Goal: Task Accomplishment & Management: Manage account settings

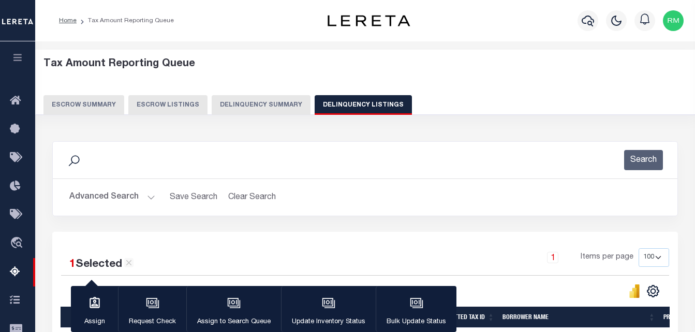
select select "100"
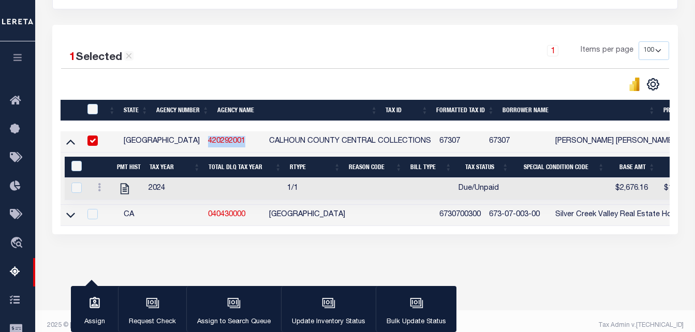
scroll to position [207, 0]
click at [204, 147] on td "420292001" at bounding box center [234, 141] width 61 height 21
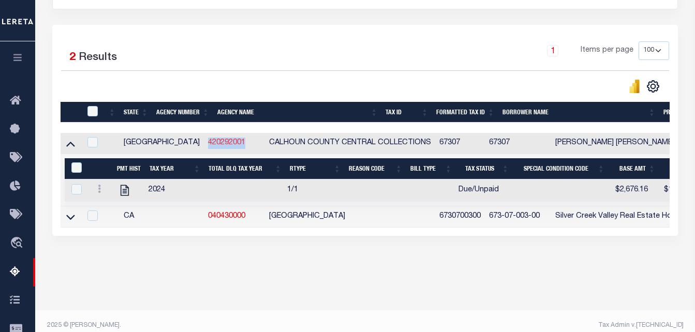
copy link "420292001"
drag, startPoint x: 200, startPoint y: 148, endPoint x: 159, endPoint y: 147, distance: 41.4
click at [204, 147] on td "420292001" at bounding box center [234, 143] width 61 height 21
checkbox input "true"
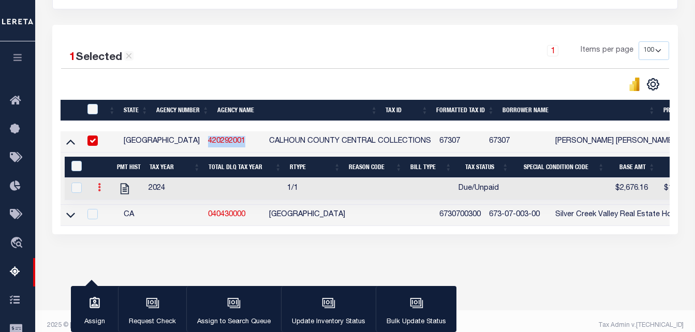
click at [96, 189] on link at bounding box center [99, 189] width 11 height 8
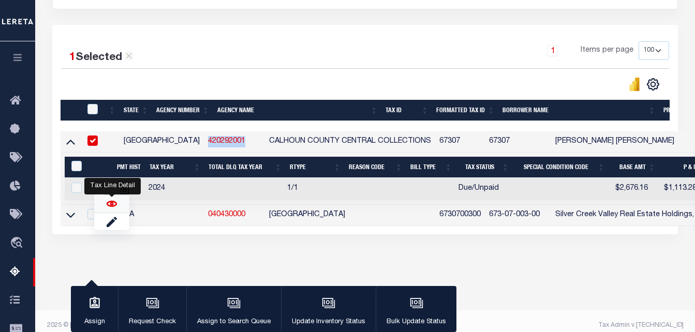
click at [111, 206] on img "" at bounding box center [112, 204] width 10 height 10
checkbox input "true"
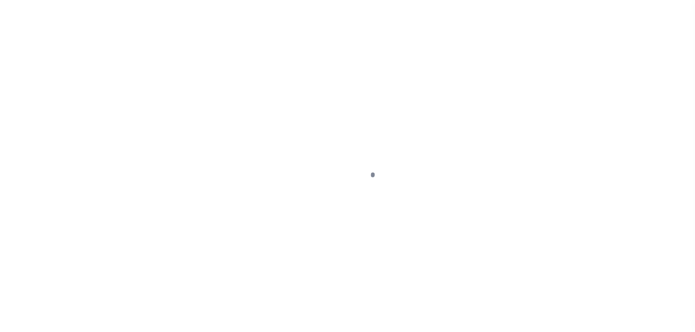
select select "DUE"
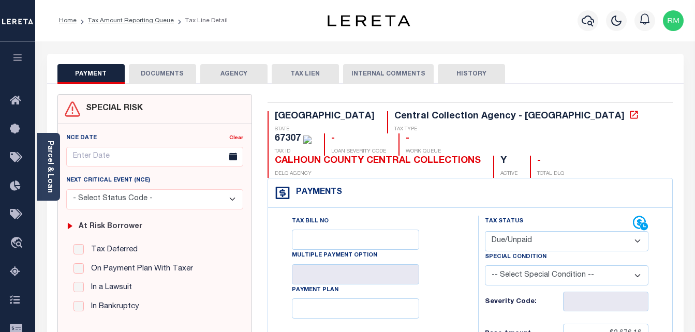
click at [551, 231] on select "- Select Status Code - Open Due/Unpaid Paid Incomplete No Tax Due Internal Refu…" at bounding box center [567, 241] width 164 height 20
click at [539, 231] on select "- Select Status Code - Open Due/Unpaid Paid Incomplete No Tax Due Internal Refu…" at bounding box center [567, 241] width 164 height 20
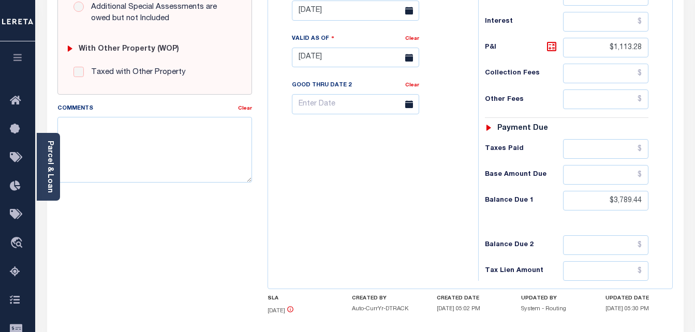
scroll to position [453, 0]
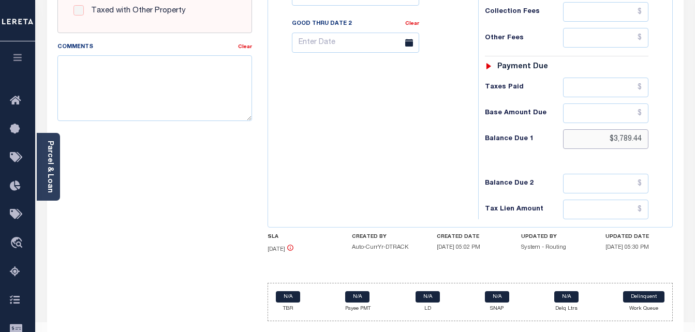
click at [628, 129] on input "$3,789.44" at bounding box center [605, 139] width 85 height 20
paste input "853.66"
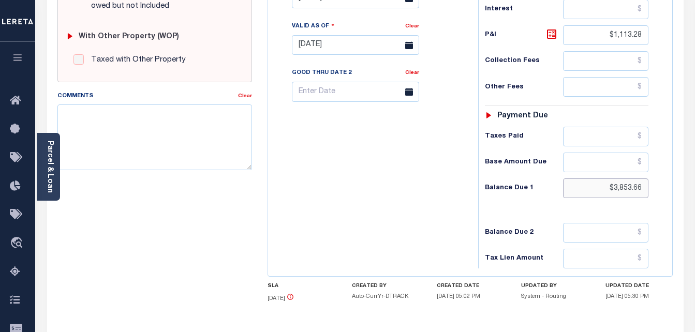
scroll to position [402, 0]
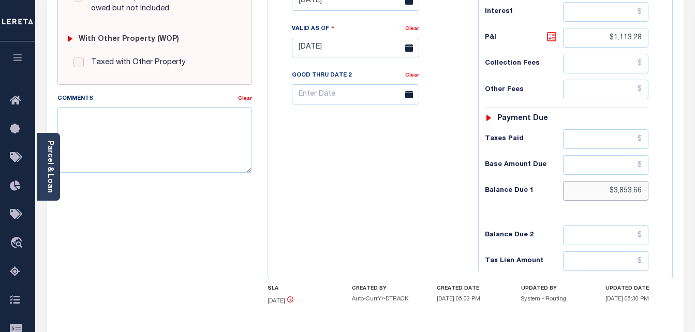
type input "$3,853.66"
type input "[DATE]"
click at [552, 31] on icon at bounding box center [551, 37] width 12 height 12
type input "$1,177.50"
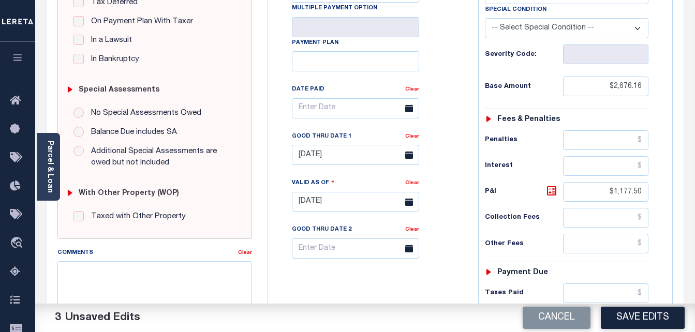
scroll to position [246, 0]
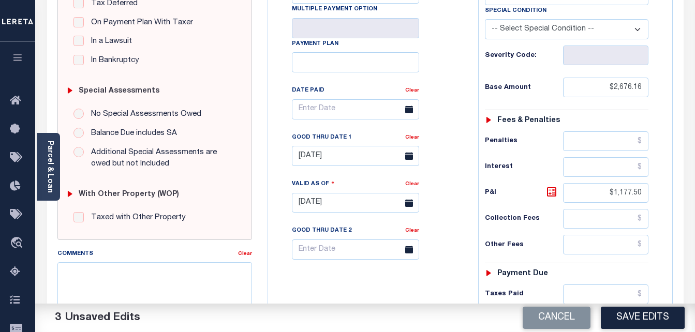
click at [353, 132] on div "Good Thru Date 1" at bounding box center [348, 139] width 113 height 14
click at [352, 146] on input "[DATE]" at bounding box center [355, 156] width 127 height 20
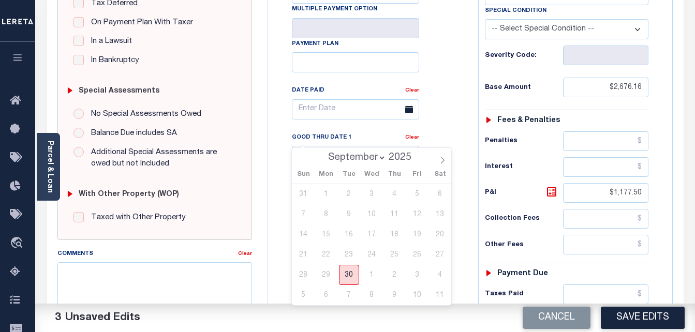
click at [351, 284] on span "30" at bounding box center [349, 275] width 20 height 20
type input "[DATE]"
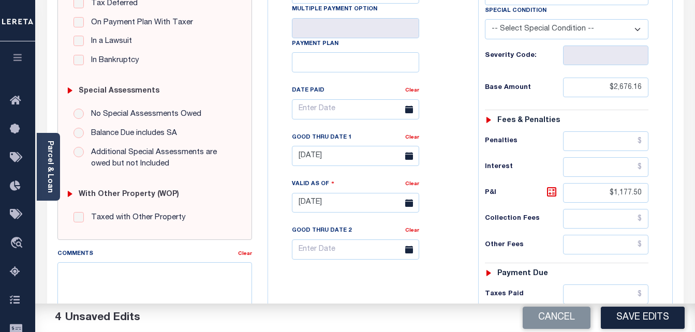
click at [649, 314] on button "Save Edits" at bounding box center [643, 318] width 84 height 22
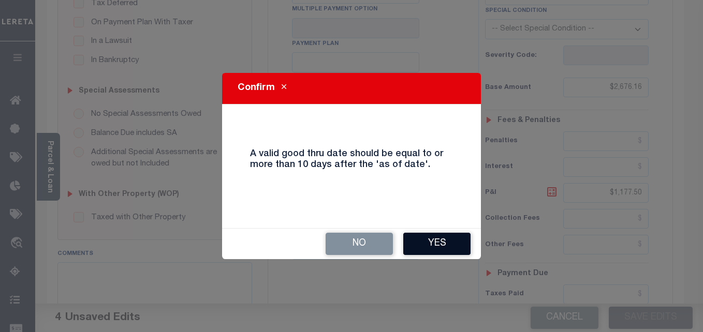
click at [437, 245] on button "Yes" at bounding box center [436, 244] width 67 height 22
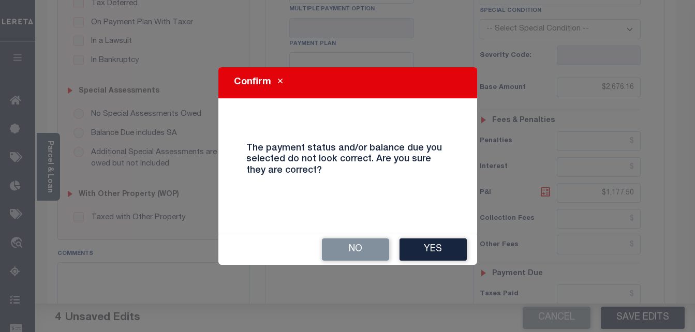
click at [437, 245] on button "Yes" at bounding box center [432, 250] width 67 height 22
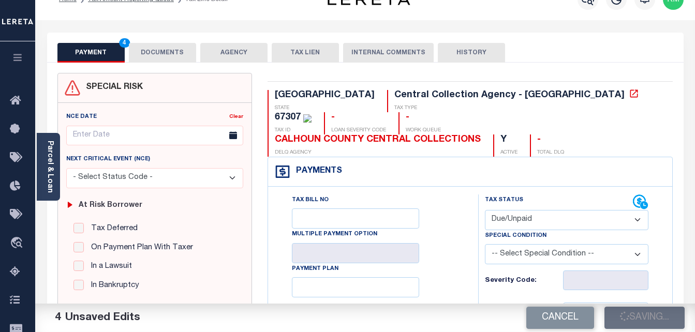
scroll to position [0, 0]
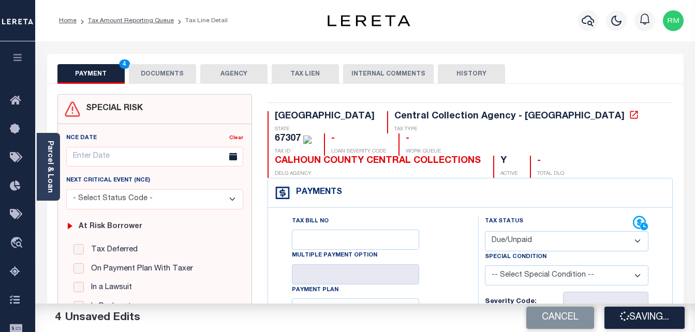
click at [179, 79] on button "DOCUMENTS" at bounding box center [162, 74] width 67 height 20
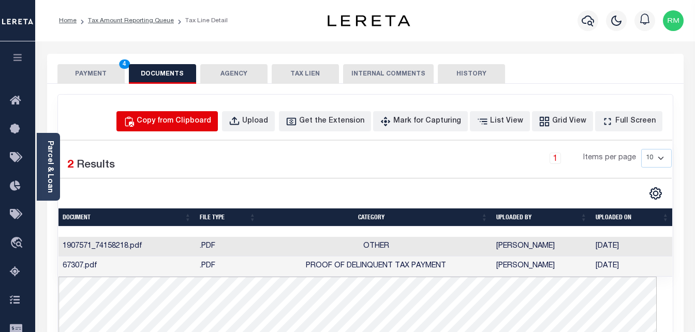
click at [194, 120] on div "Copy from Clipboard" at bounding box center [174, 121] width 75 height 11
select select "POP"
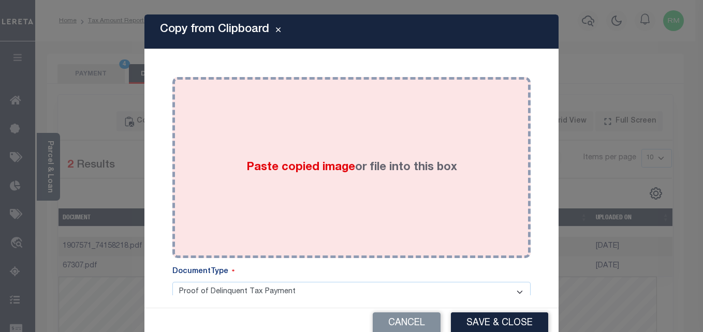
click at [302, 182] on div "Paste copied image or file into this box" at bounding box center [351, 168] width 343 height 166
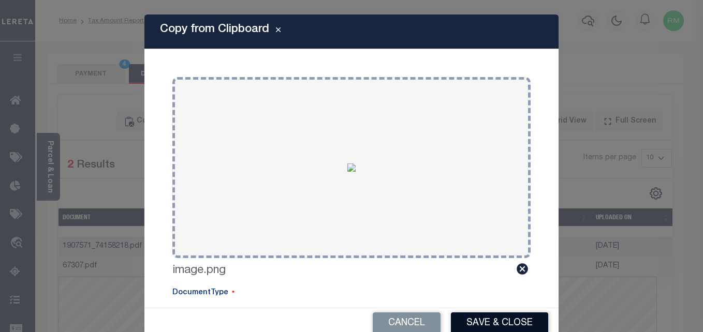
click at [501, 317] on button "Save & Close" at bounding box center [499, 324] width 97 height 22
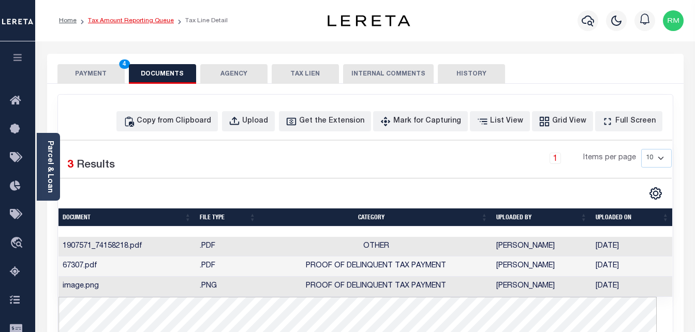
click at [144, 22] on link "Tax Amount Reporting Queue" at bounding box center [131, 21] width 86 height 6
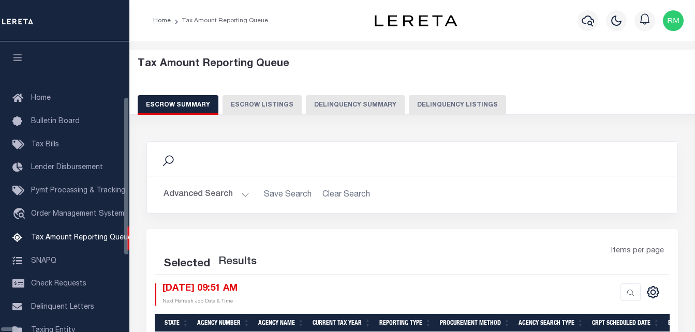
click at [409, 101] on button "Delinquency Listings" at bounding box center [457, 105] width 97 height 20
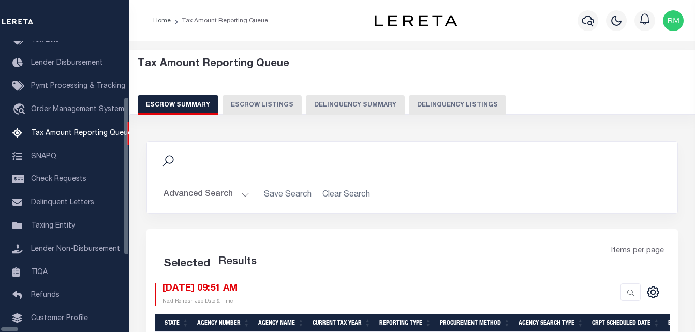
select select "100"
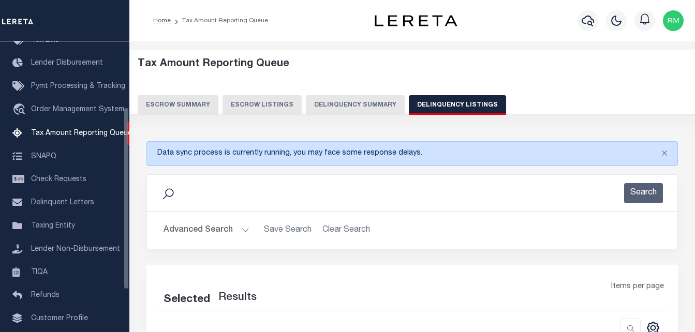
select select "100"
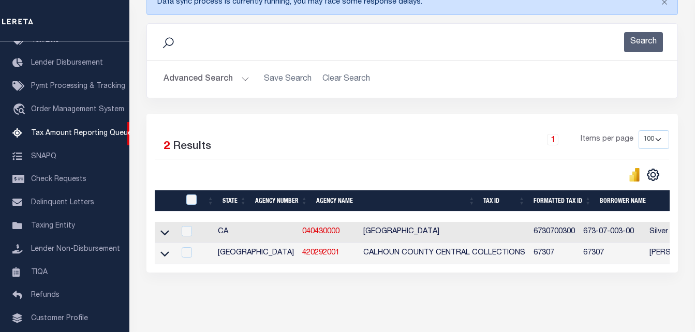
scroll to position [155, 0]
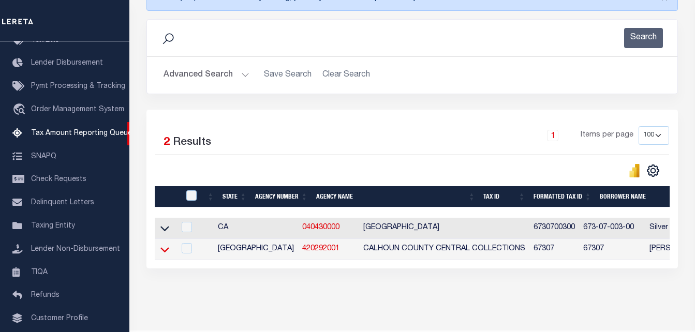
click at [161, 251] on icon at bounding box center [164, 249] width 9 height 5
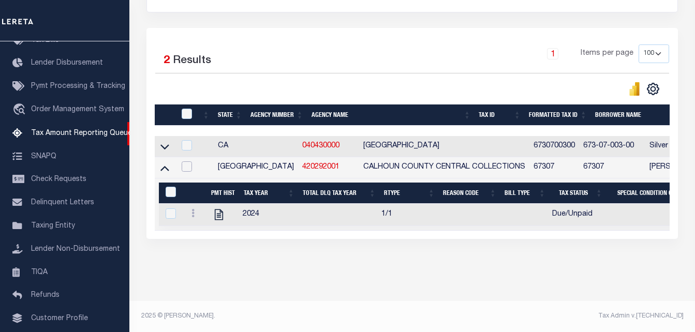
click at [185, 161] on input "checkbox" at bounding box center [187, 166] width 10 height 10
checkbox input "true"
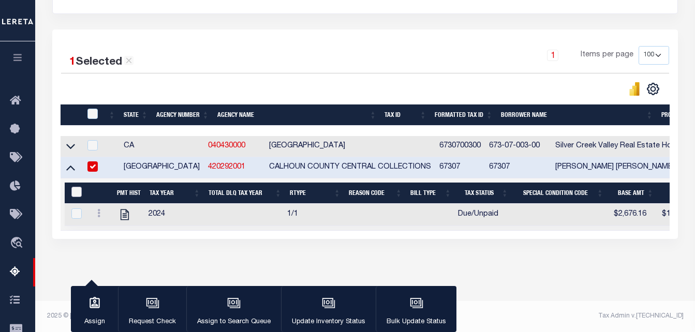
click at [74, 187] on input "&nbsp;" at bounding box center [76, 192] width 10 height 10
checkbox input "true"
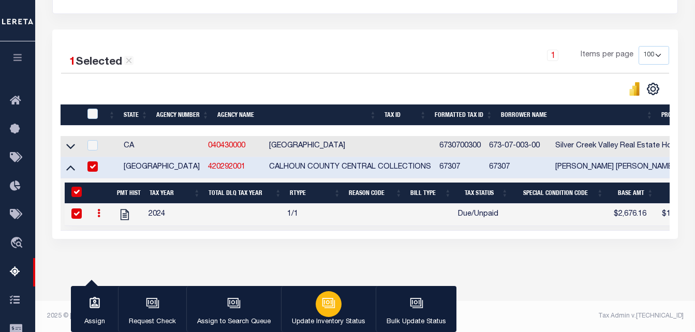
click at [324, 308] on icon "button" at bounding box center [328, 302] width 13 height 13
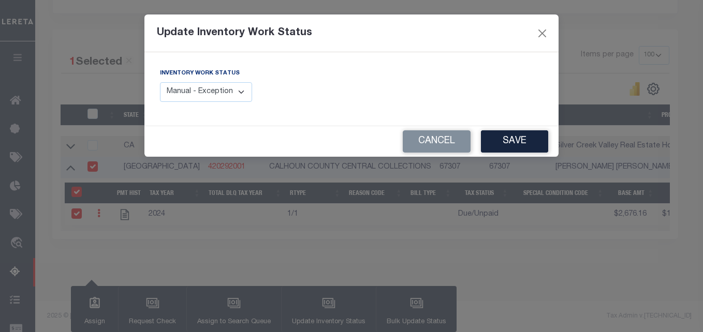
click at [216, 90] on select "Manual - Exception Pended - Awaiting Search Late Add Exception Completed" at bounding box center [206, 92] width 92 height 20
select select "4"
click at [160, 82] on select "Manual - Exception Pended - Awaiting Search Late Add Exception Completed" at bounding box center [206, 92] width 92 height 20
click at [515, 140] on button "Save" at bounding box center [514, 141] width 67 height 22
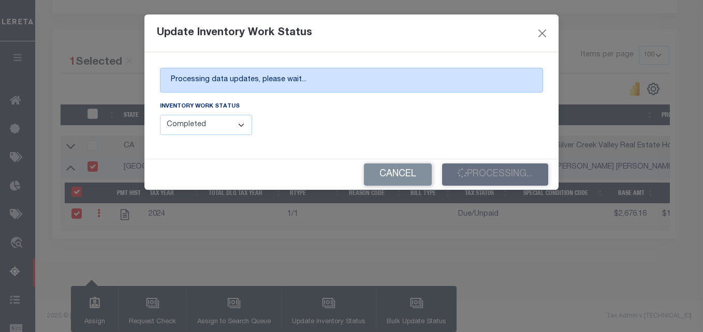
click at [499, 178] on div "Cancel Processing..." at bounding box center [351, 174] width 414 height 31
click at [499, 178] on button "Processing..." at bounding box center [495, 175] width 106 height 22
click at [499, 178] on div "Cancel Processing..." at bounding box center [351, 174] width 414 height 31
click at [499, 178] on div "Cancel Saving..." at bounding box center [351, 174] width 414 height 31
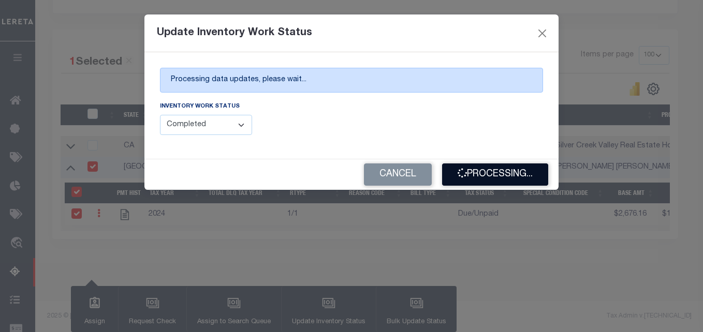
click at [498, 176] on button "Processing..." at bounding box center [495, 175] width 106 height 22
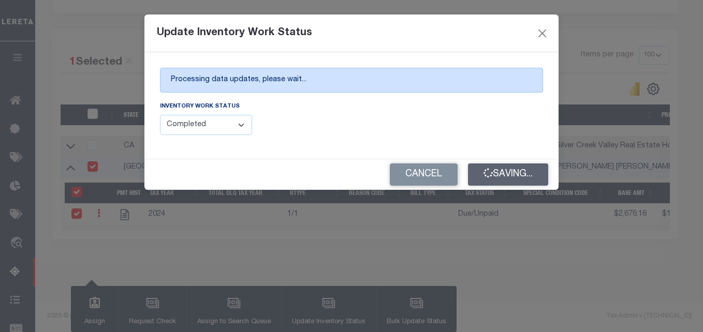
click at [498, 176] on div "Cancel Saving..." at bounding box center [351, 174] width 414 height 31
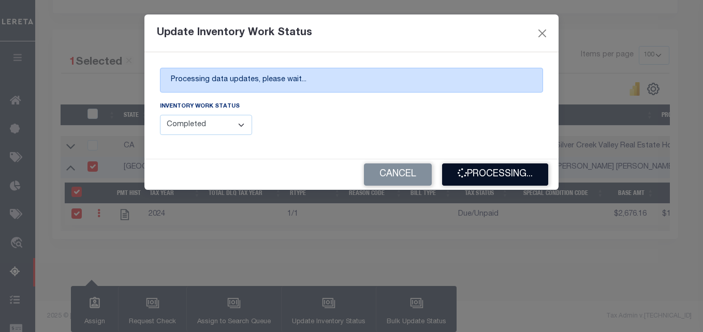
click at [500, 176] on button "Processing..." at bounding box center [495, 175] width 106 height 22
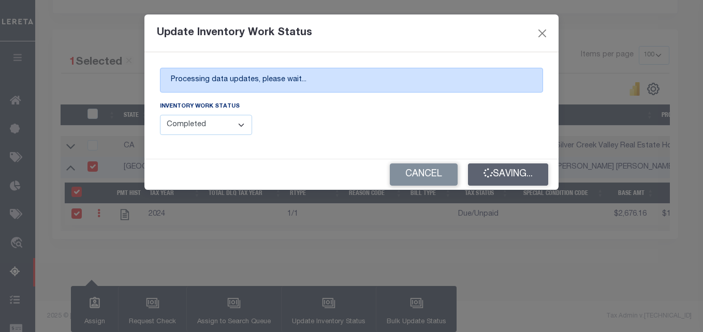
click at [500, 176] on div "Cancel Saving..." at bounding box center [351, 174] width 414 height 31
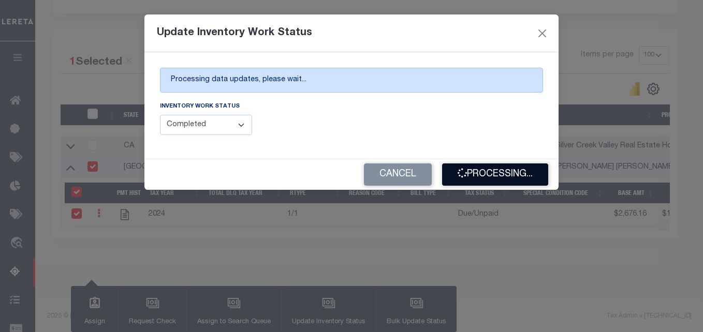
click at [495, 176] on button "Processing..." at bounding box center [495, 175] width 106 height 22
click at [495, 176] on div "Cancel Processing..." at bounding box center [351, 174] width 414 height 31
click at [495, 176] on button "Processing..." at bounding box center [495, 175] width 106 height 22
click at [495, 176] on div "Cancel Processing..." at bounding box center [351, 174] width 414 height 31
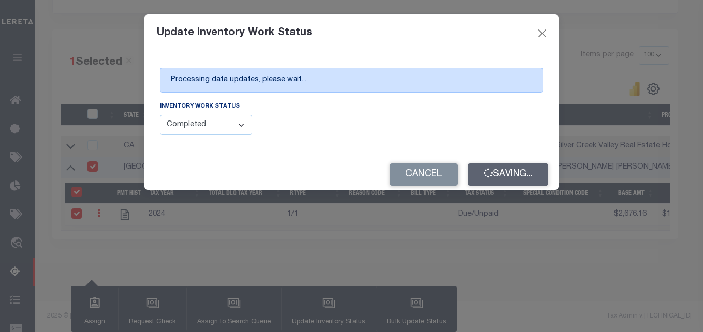
click at [495, 176] on div "Cancel Saving..." at bounding box center [351, 174] width 414 height 31
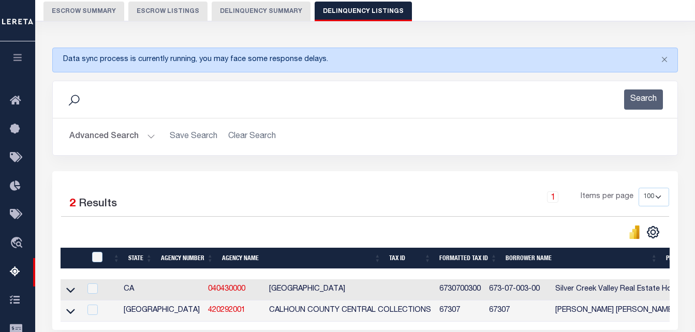
scroll to position [61, 0]
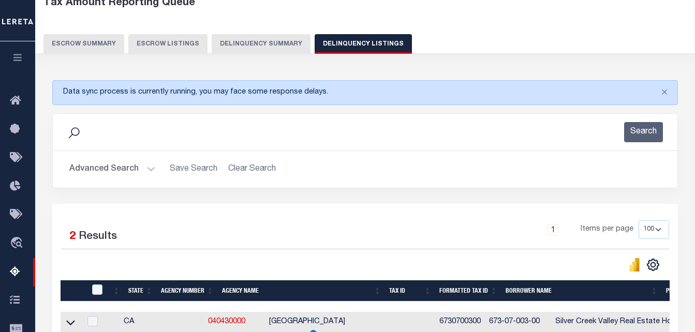
click at [138, 172] on button "Advanced Search" at bounding box center [112, 169] width 86 height 20
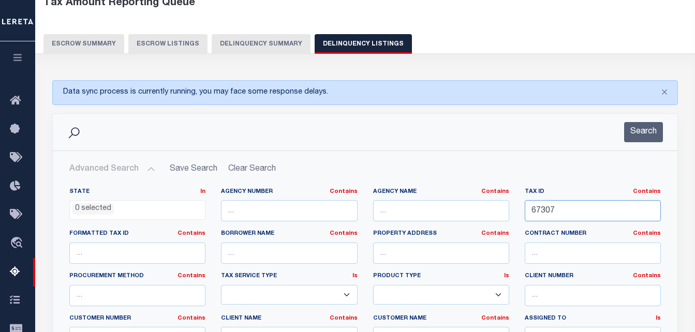
click at [566, 210] on input "67307" at bounding box center [593, 210] width 136 height 21
paste input "0097-181-00210-000"
type input "0097-181-00210-000"
click at [644, 141] on button "Search" at bounding box center [643, 132] width 39 height 20
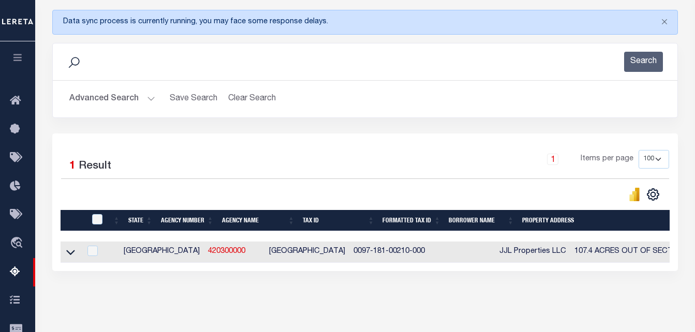
scroll to position [165, 0]
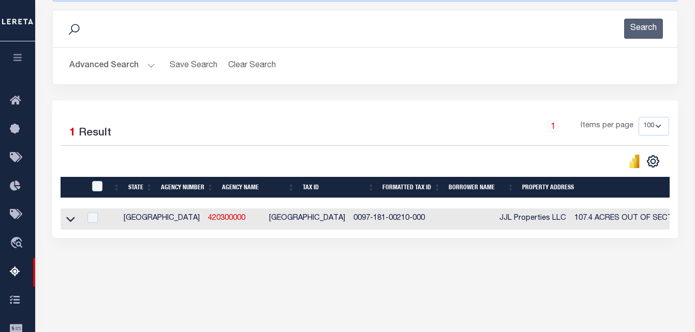
drag, startPoint x: 70, startPoint y: 224, endPoint x: 126, endPoint y: 231, distance: 56.3
click at [70, 222] on icon at bounding box center [70, 219] width 9 height 5
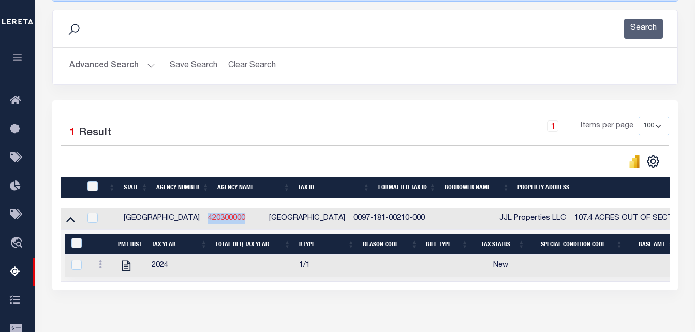
copy link "420300000"
drag, startPoint x: 205, startPoint y: 220, endPoint x: 158, endPoint y: 222, distance: 47.1
click at [204, 222] on td "420300000" at bounding box center [234, 219] width 61 height 21
checkbox input "true"
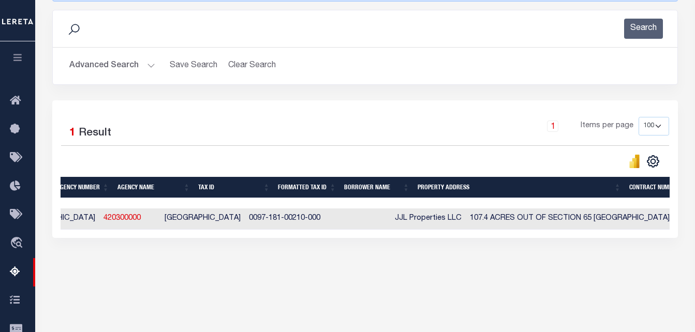
scroll to position [0, 107]
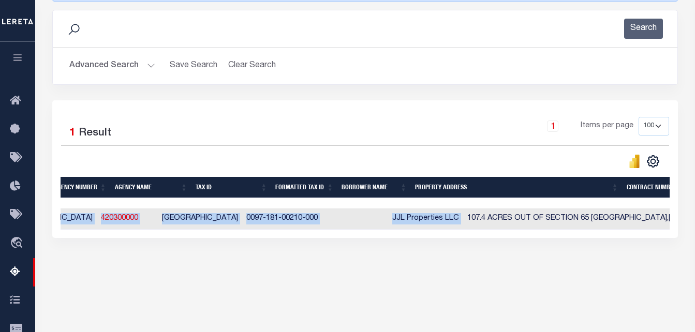
drag, startPoint x: 575, startPoint y: 220, endPoint x: 417, endPoint y: 221, distance: 158.9
click at [415, 287] on div "Tax Amount Reporting Queue Escrow Summary Escrow Listings In" at bounding box center [365, 93] width 654 height 413
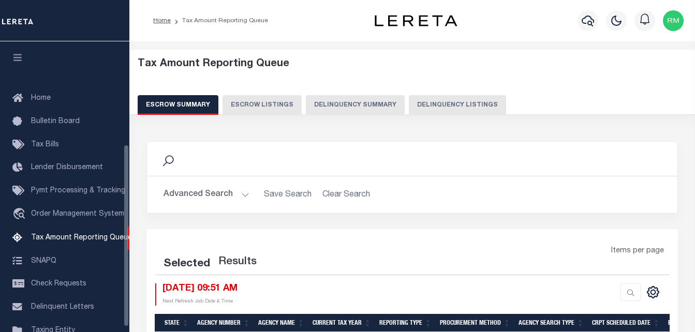
click at [432, 98] on button "Delinquency Listings" at bounding box center [457, 105] width 97 height 20
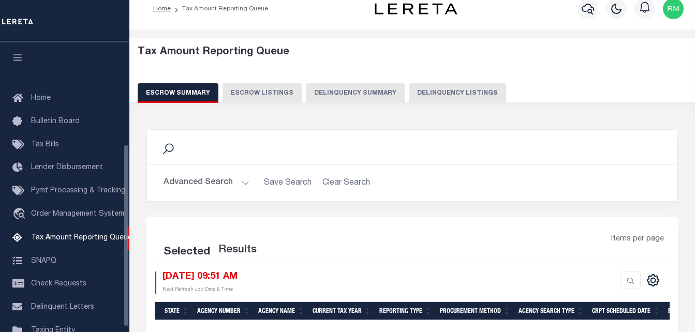
scroll to position [172, 0]
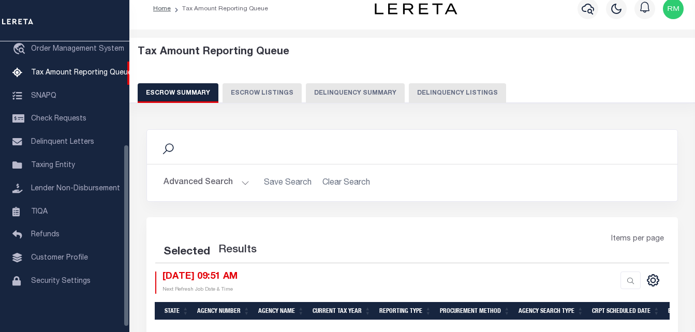
select select "100"
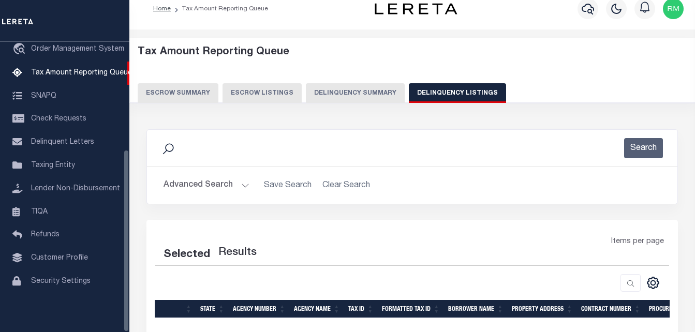
select select "100"
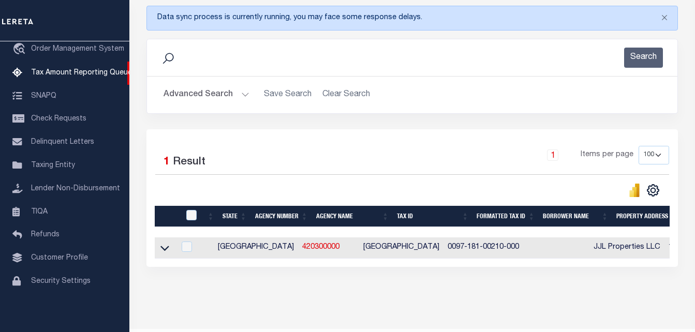
scroll to position [167, 0]
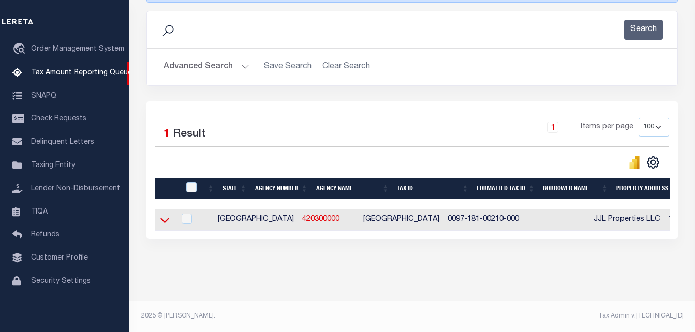
click at [164, 220] on icon at bounding box center [164, 220] width 9 height 5
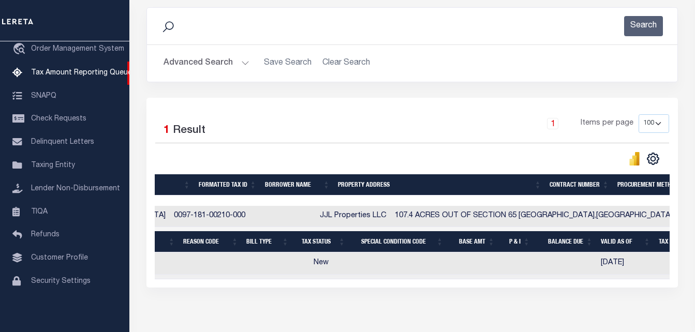
scroll to position [0, 293]
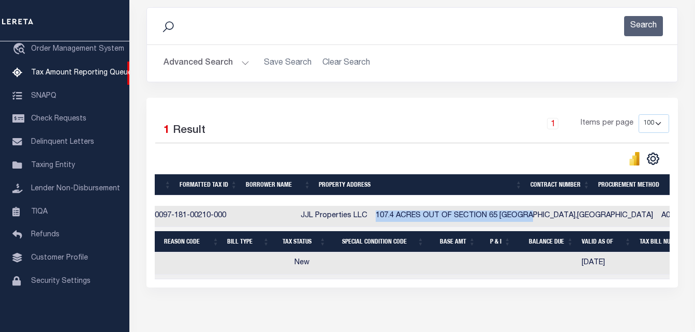
copy td "107.4 ACRES OUT OF SECTION 65 COLEMAN"
drag, startPoint x: 481, startPoint y: 218, endPoint x: 321, endPoint y: 218, distance: 160.4
click at [372, 218] on td "107.4 ACRES OUT OF SECTION 65 [GEOGRAPHIC_DATA],[GEOGRAPHIC_DATA]" at bounding box center [515, 216] width 286 height 21
checkbox input "true"
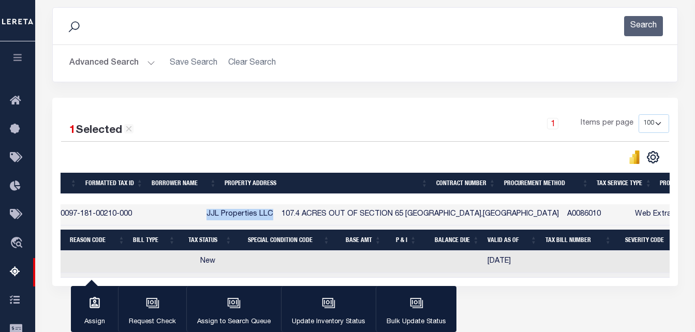
copy td "JJL Properties LLC"
drag, startPoint x: 218, startPoint y: 216, endPoint x: 151, endPoint y: 215, distance: 67.8
click at [202, 215] on td "JJL Properties LLC" at bounding box center [239, 214] width 75 height 21
checkbox input "false"
